Goal: Book appointment/travel/reservation

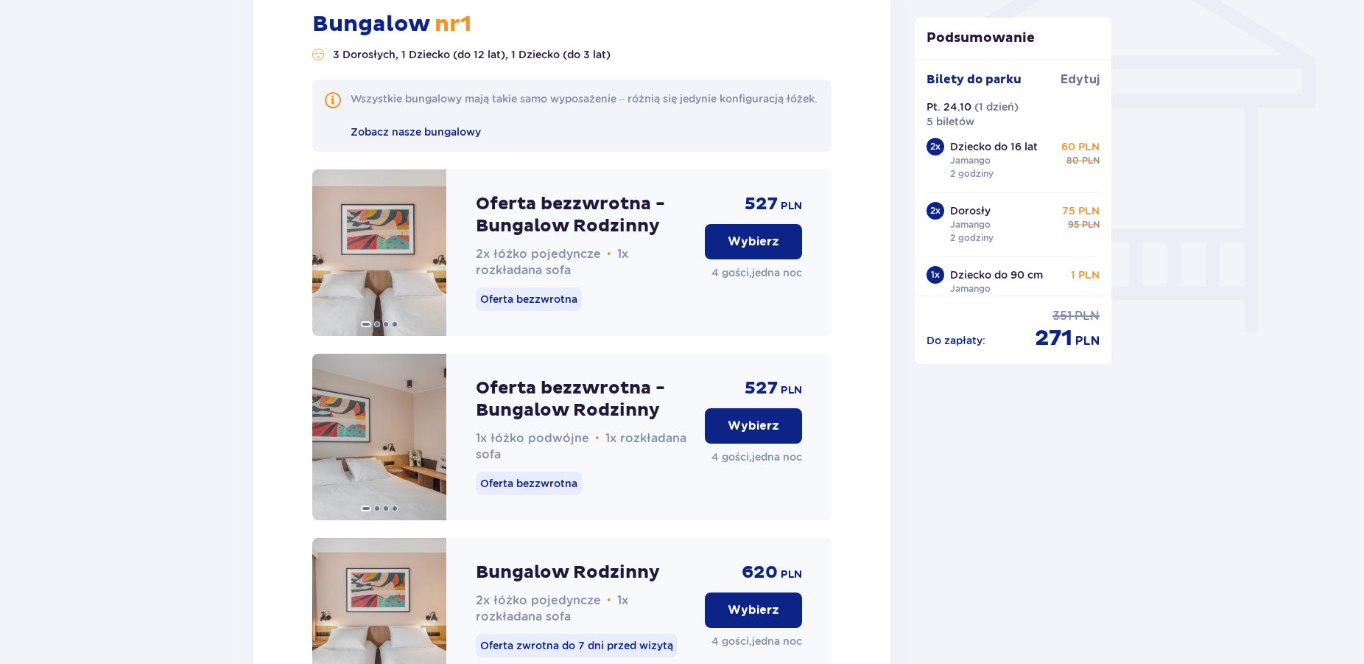
scroll to position [1284, 0]
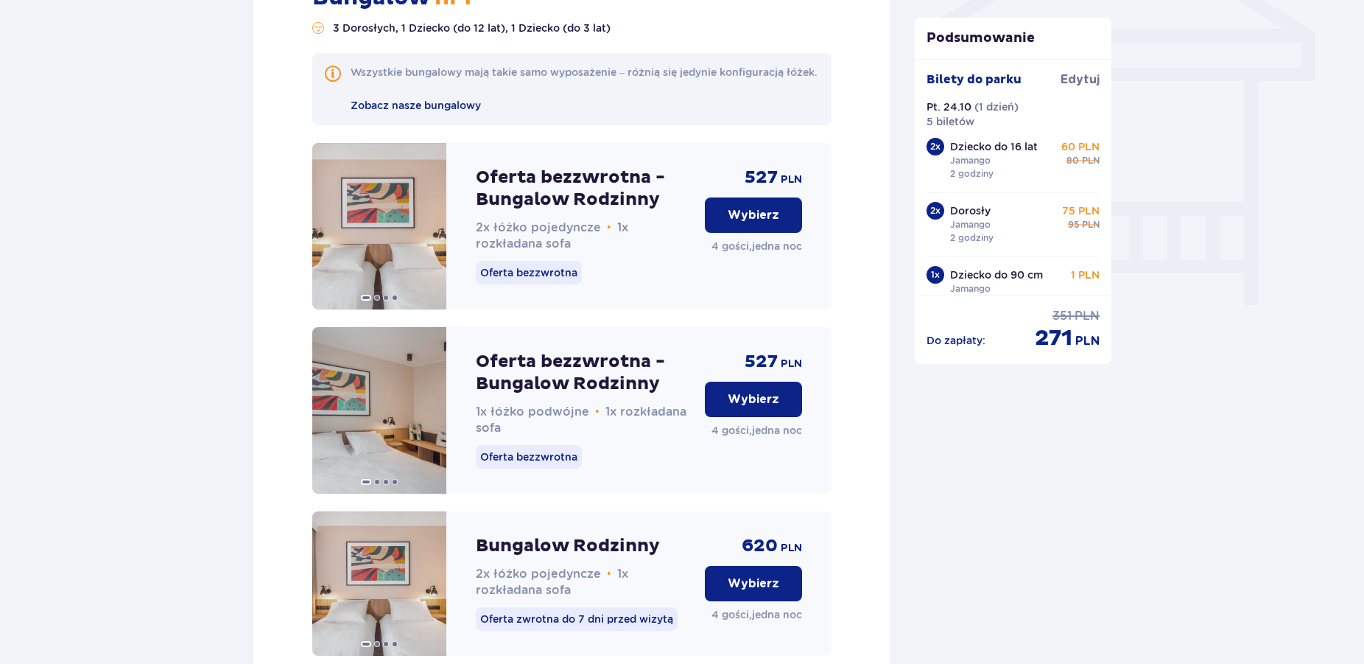
click at [747, 223] on p "Wybierz" at bounding box center [754, 215] width 52 height 16
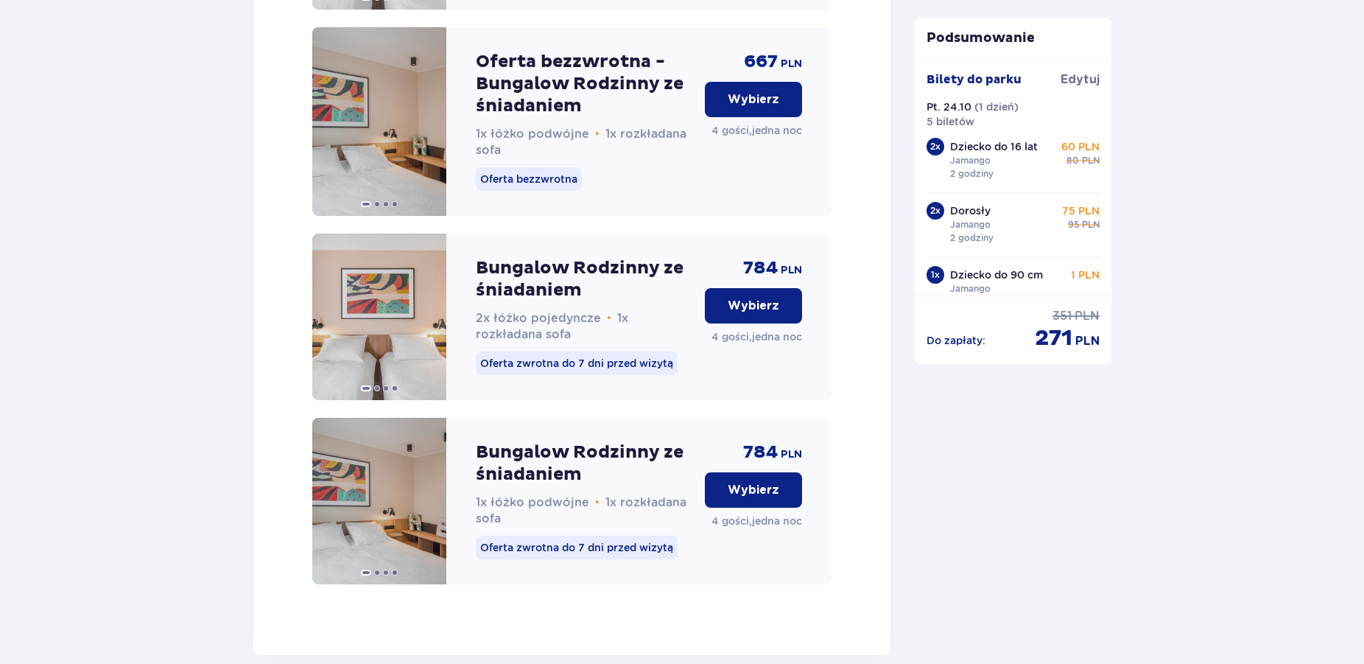
scroll to position [2448, 0]
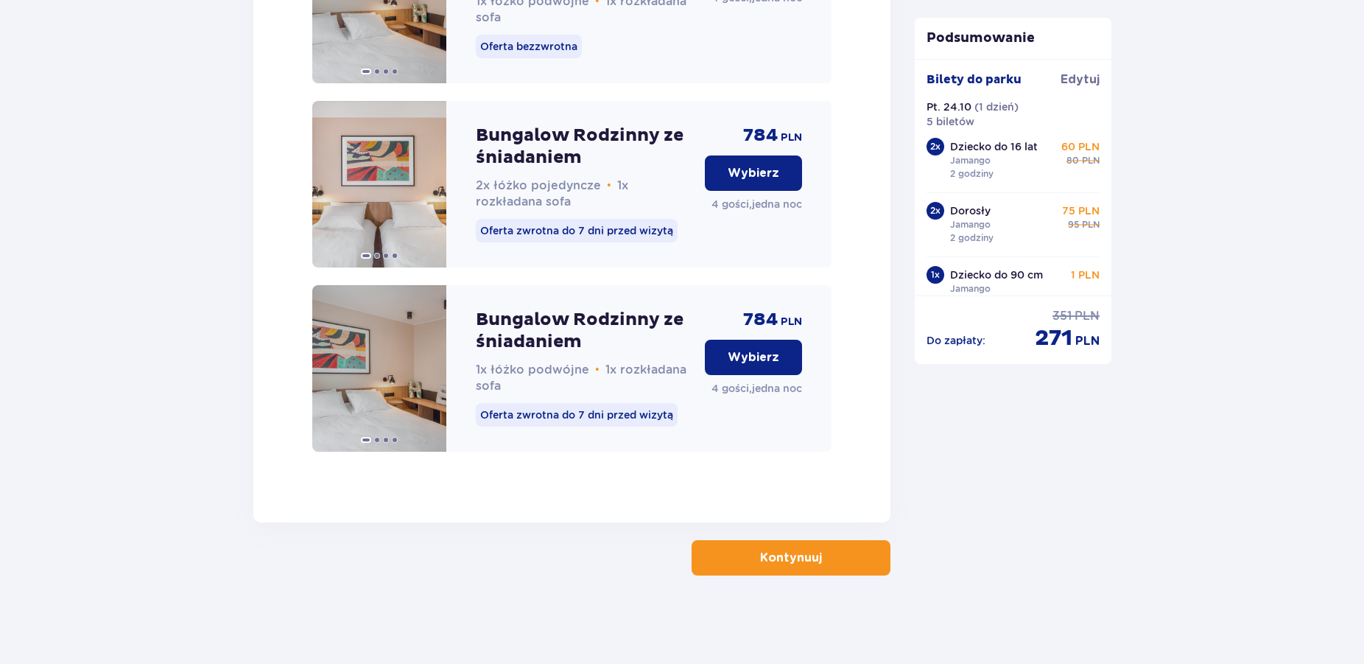
click at [793, 569] on button "Kontynuuj" at bounding box center [791, 557] width 199 height 35
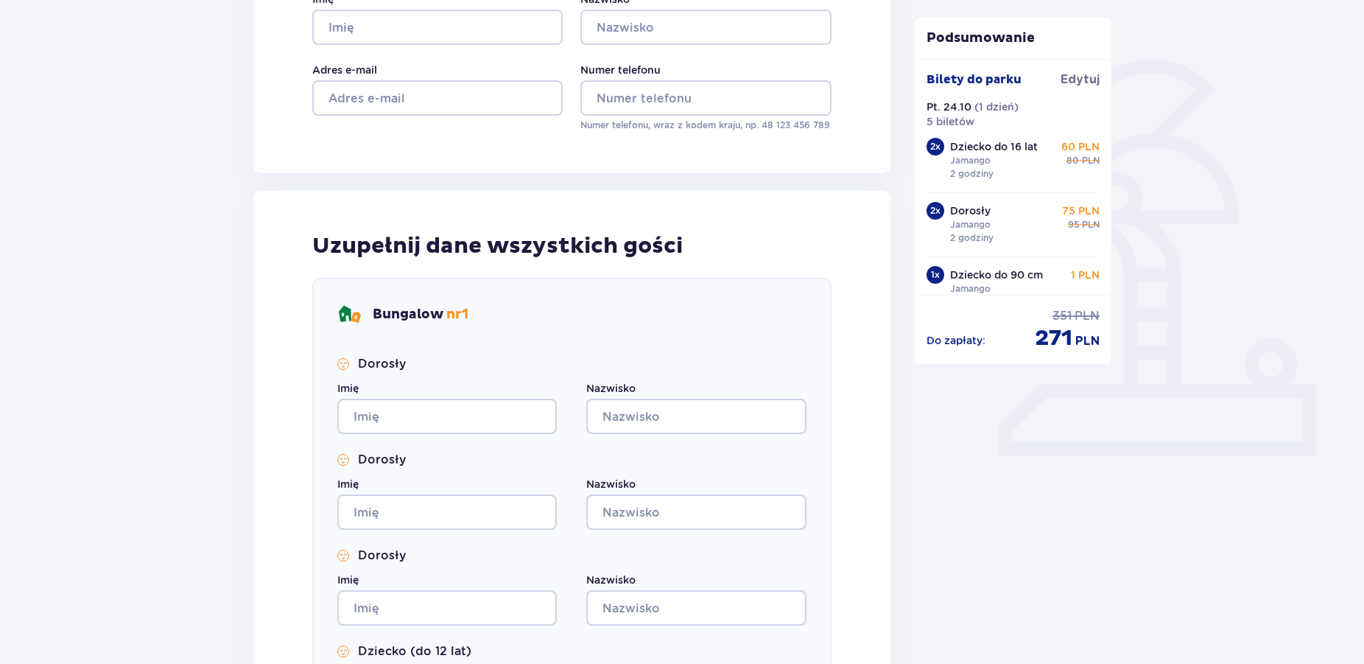
scroll to position [300, 0]
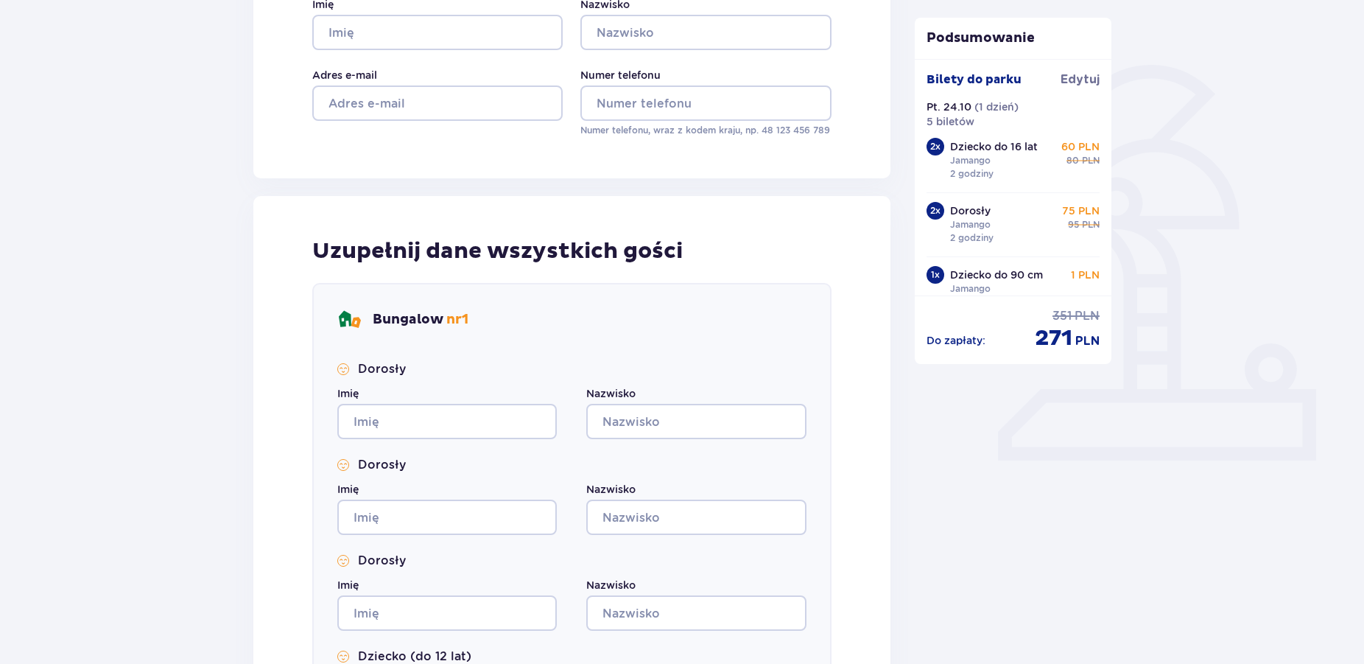
click at [405, 321] on p "Bungalow nr 1" at bounding box center [421, 320] width 96 height 18
click at [468, 319] on span "nr 1" at bounding box center [457, 319] width 22 height 17
click at [384, 310] on div "Bungalow nr 1" at bounding box center [402, 320] width 131 height 24
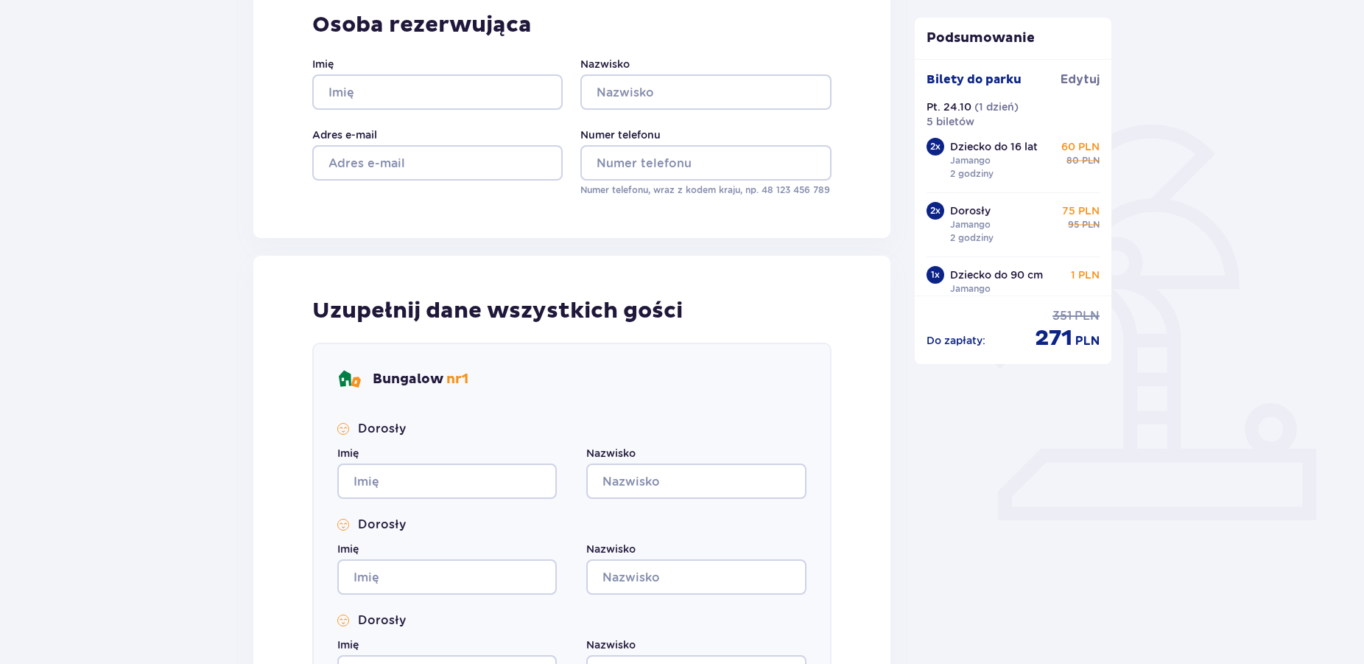
scroll to position [0, 0]
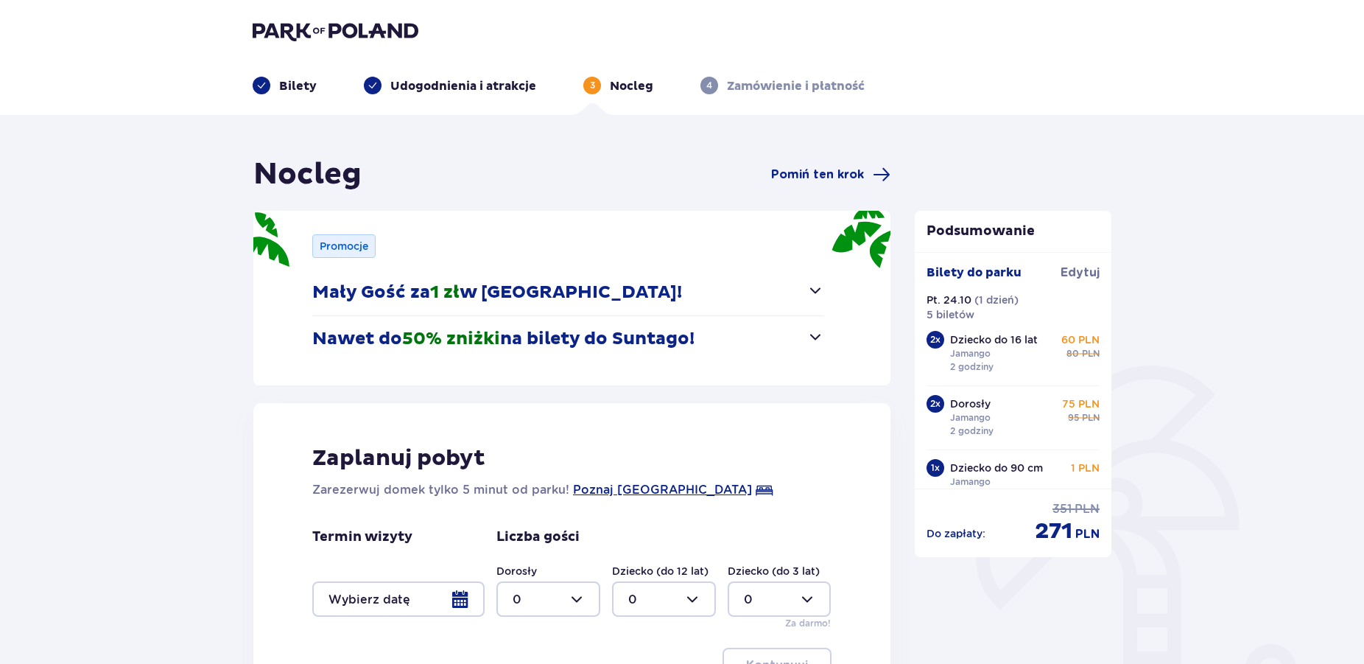
type input "0"
click at [815, 292] on span "button" at bounding box center [815, 290] width 18 height 18
